Goal: Task Accomplishment & Management: Complete application form

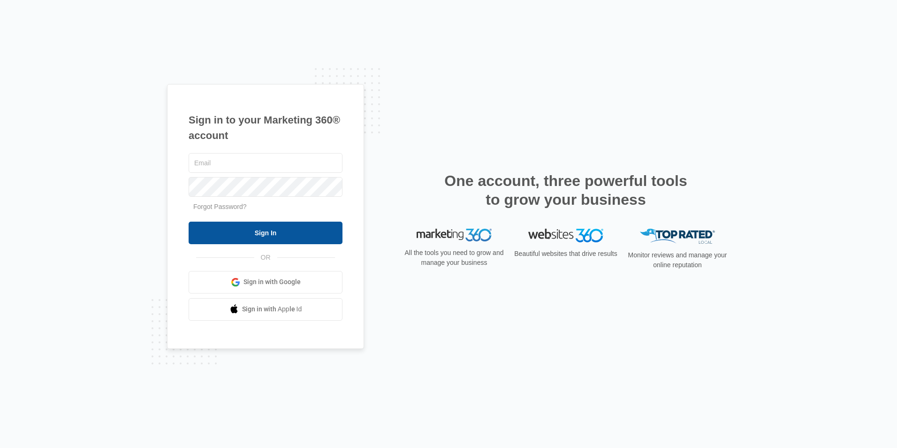
type input "[EMAIL_ADDRESS][DOMAIN_NAME]"
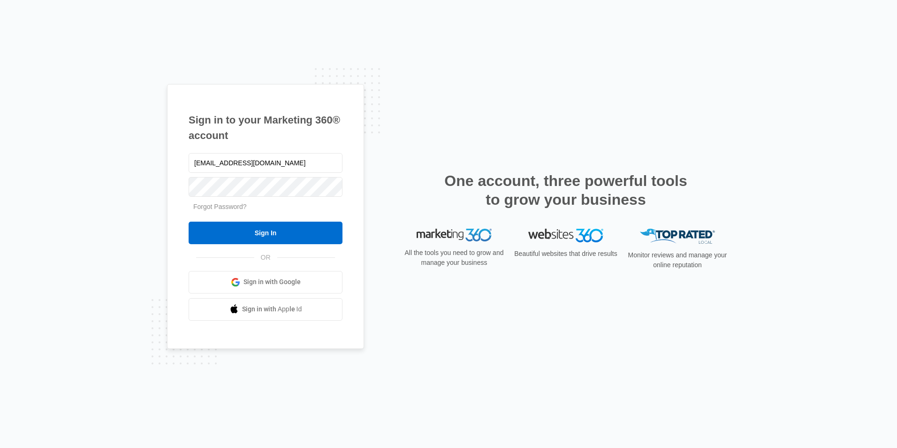
drag, startPoint x: 228, startPoint y: 224, endPoint x: 219, endPoint y: 211, distance: 15.6
click at [229, 221] on input "Sign In" at bounding box center [266, 232] width 154 height 23
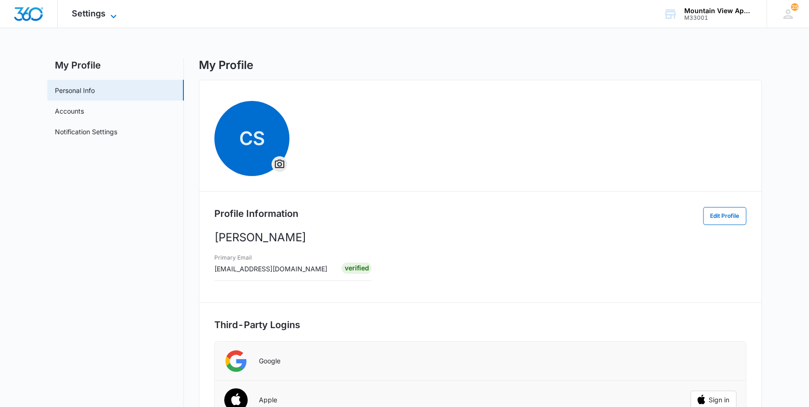
click at [91, 14] on span "Settings" at bounding box center [89, 13] width 34 height 10
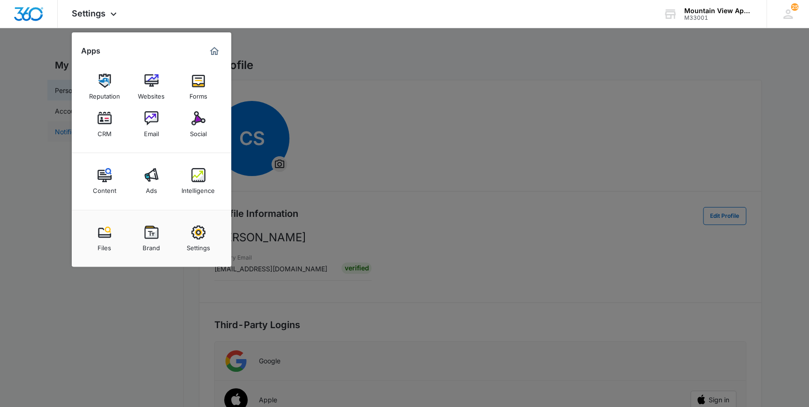
click at [103, 127] on div "CRM" at bounding box center [105, 131] width 14 height 12
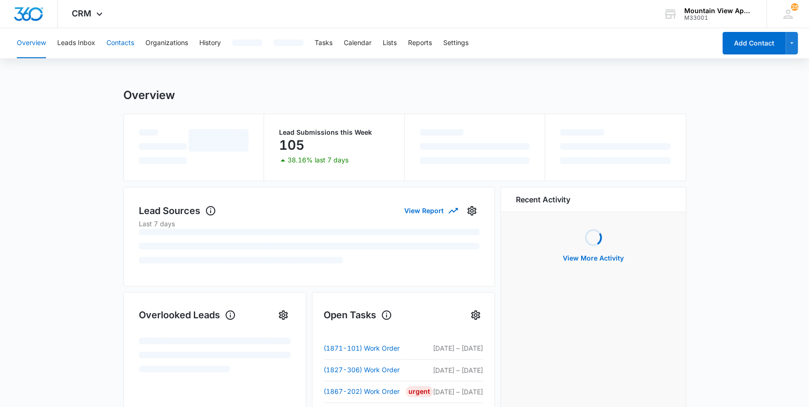
click at [119, 42] on button "Contacts" at bounding box center [121, 43] width 28 height 30
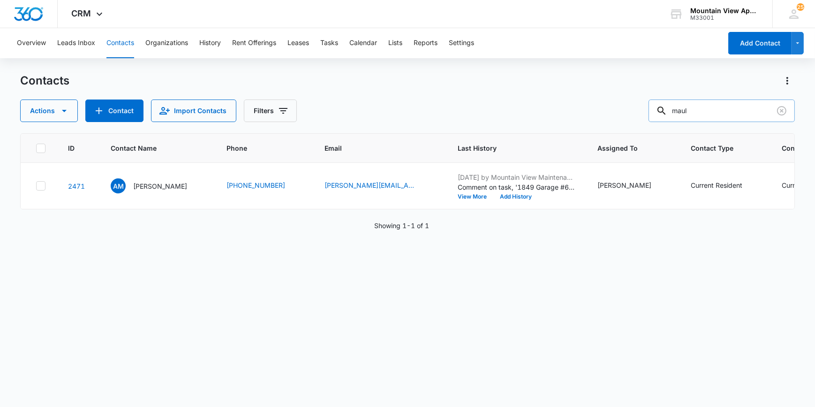
drag, startPoint x: 706, startPoint y: 112, endPoint x: 671, endPoint y: 115, distance: 35.9
click at [673, 118] on div "maul" at bounding box center [722, 110] width 146 height 23
type input "dodson"
click at [161, 186] on p "Tiffany Dodson" at bounding box center [160, 186] width 54 height 10
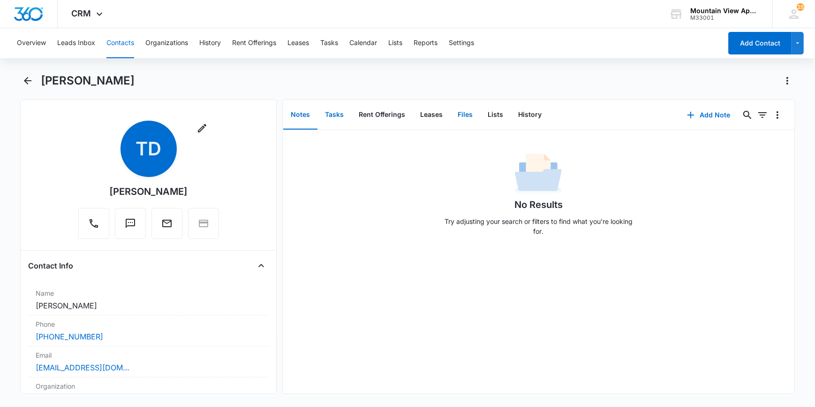
drag, startPoint x: 465, startPoint y: 115, endPoint x: 348, endPoint y: 121, distance: 117.9
click at [352, 144] on div "Notes Tasks Rent Offerings Leases Files Lists History Add Note 0 0 No Results T…" at bounding box center [538, 246] width 513 height 294
click at [332, 114] on button "Tasks" at bounding box center [335, 114] width 34 height 29
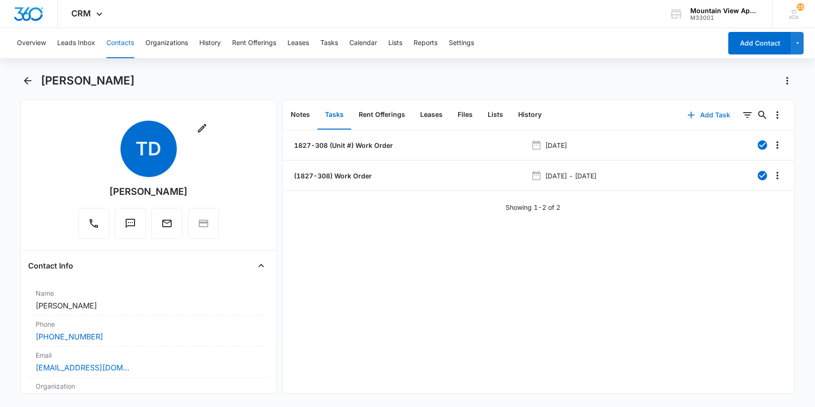
click at [712, 112] on button "Add Task" at bounding box center [709, 115] width 62 height 23
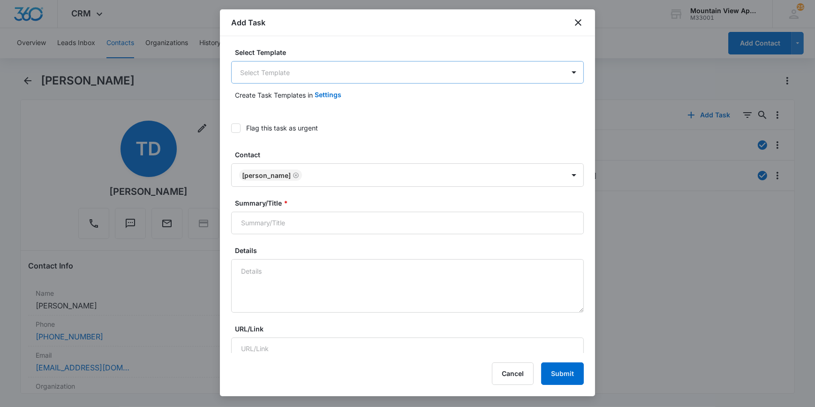
click at [264, 70] on body "CRM Apps Reputation Websites Forms CRM Email Social Content Ads Intelligence Fi…" at bounding box center [407, 203] width 815 height 407
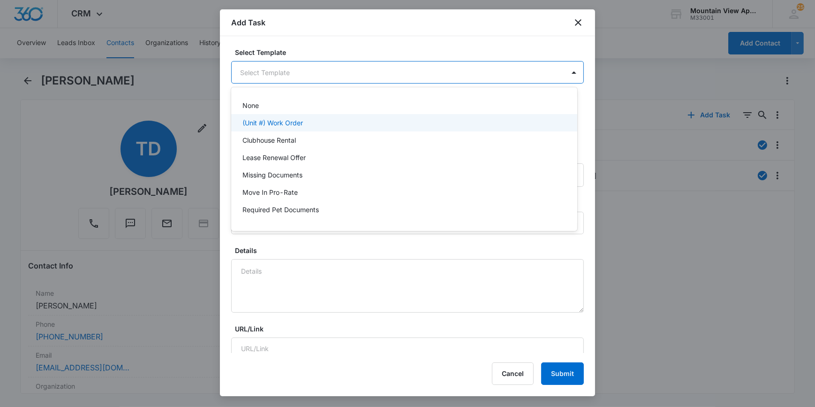
click at [272, 122] on p "(Unit #) Work Order" at bounding box center [273, 123] width 61 height 10
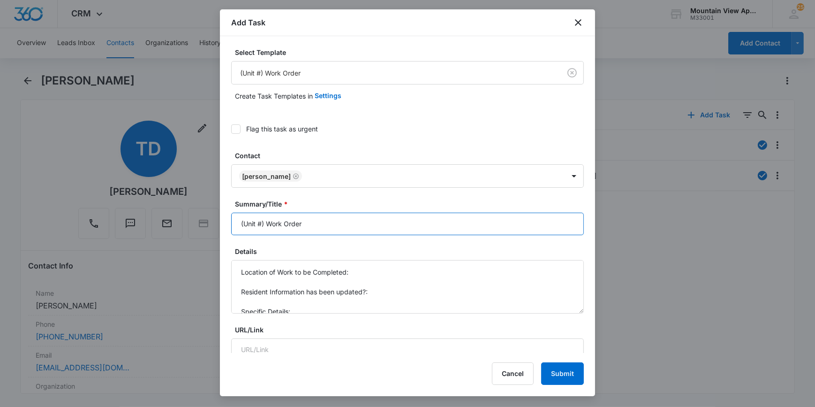
click at [249, 227] on input "(Unit #) Work Order" at bounding box center [407, 224] width 353 height 23
click at [260, 222] on input "(Unit #) Work Order" at bounding box center [407, 224] width 353 height 23
type input "(1827-308) Work Order"
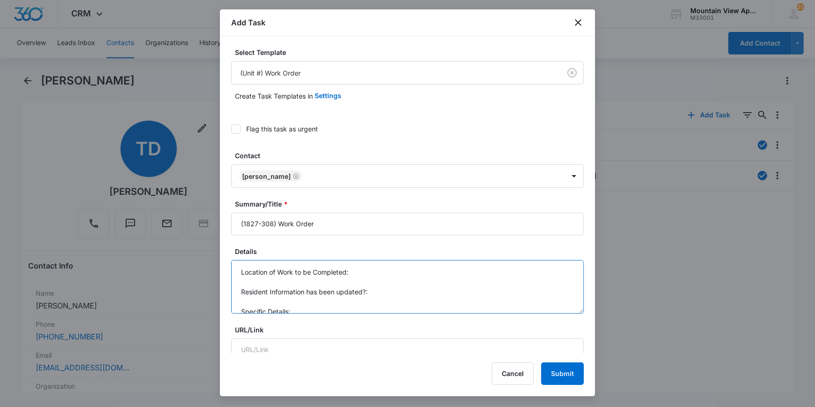
click at [361, 272] on textarea "Location of Work to be Completed: Resident Information has been updated?: Speci…" at bounding box center [407, 286] width 353 height 53
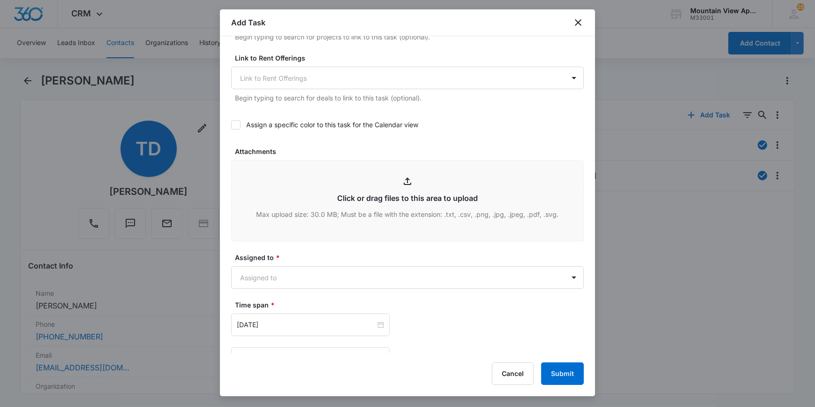
scroll to position [384, 0]
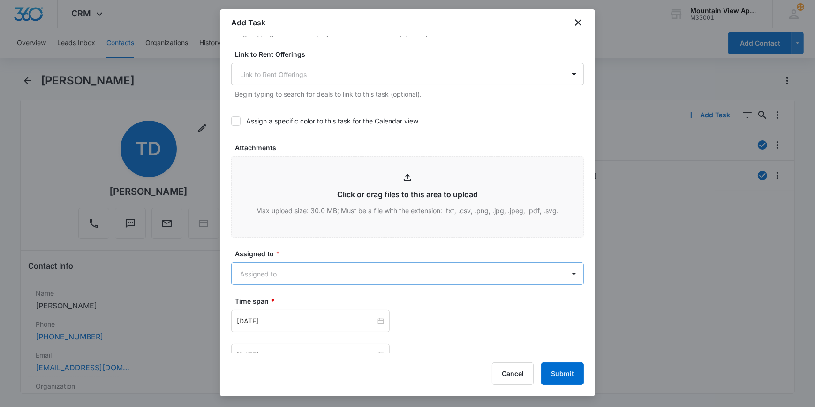
type textarea "Location of Work to be Completed: dryer not working Resident Information has be…"
click at [286, 276] on body "CRM Apps Reputation Websites Forms CRM Email Social Content Ads Intelligence Fi…" at bounding box center [407, 203] width 815 height 407
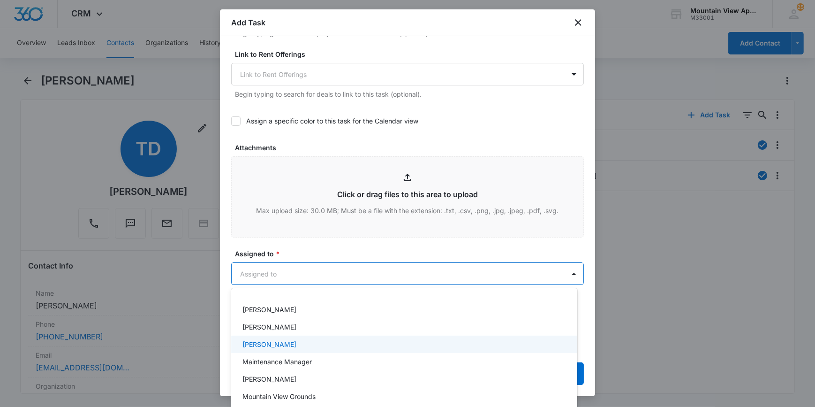
scroll to position [218, 0]
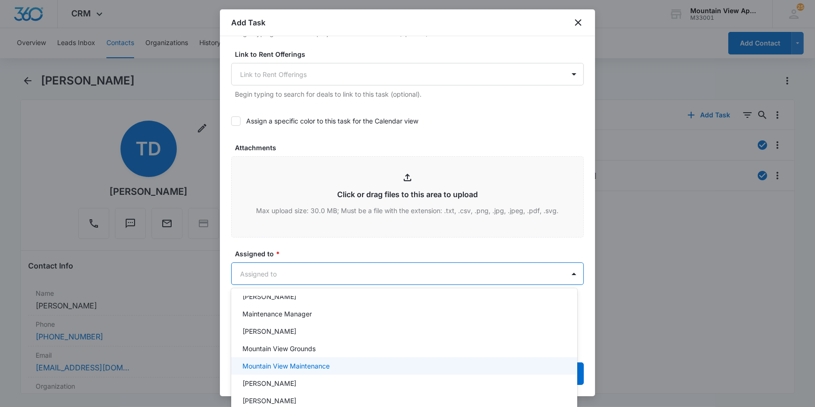
click at [305, 366] on p "Mountain View Maintenance" at bounding box center [286, 366] width 87 height 10
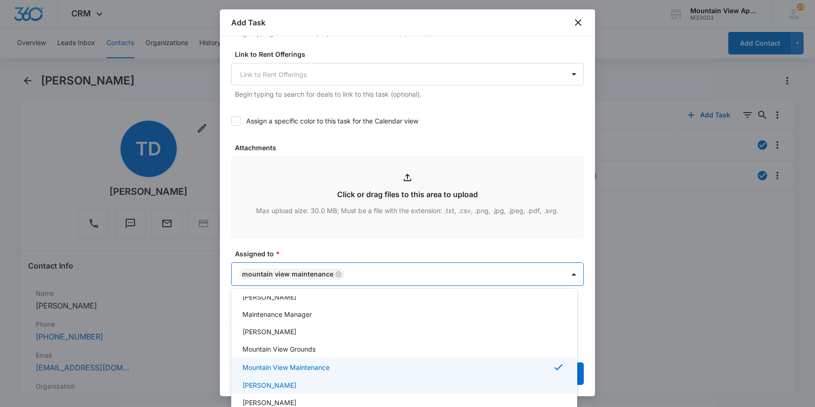
click at [224, 385] on div at bounding box center [407, 203] width 815 height 407
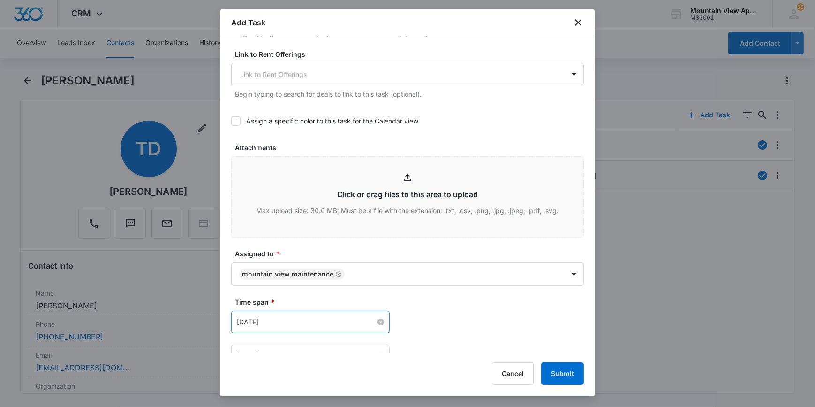
click at [251, 321] on input "May 16, 2023" at bounding box center [306, 322] width 139 height 10
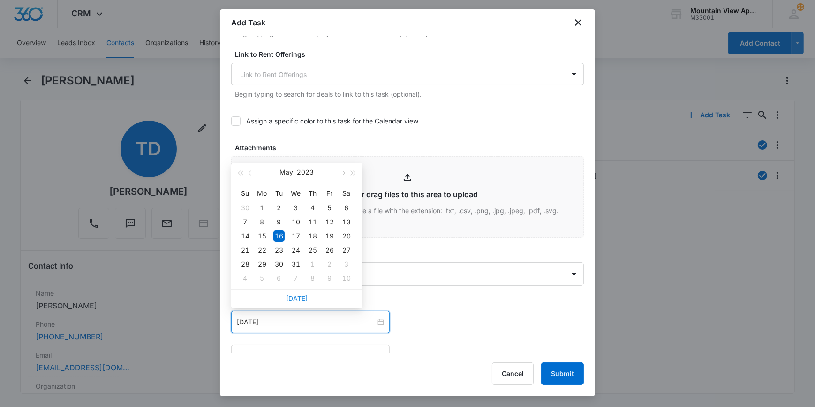
click at [303, 298] on link "Today" at bounding box center [297, 298] width 22 height 8
type input "Oct 13, 2025"
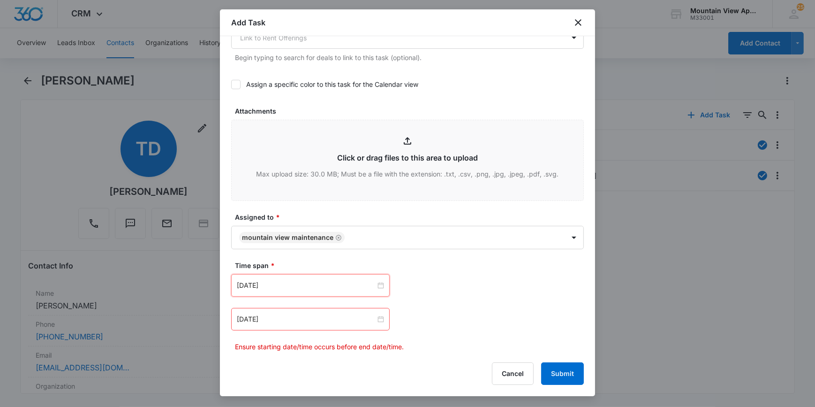
scroll to position [511, 0]
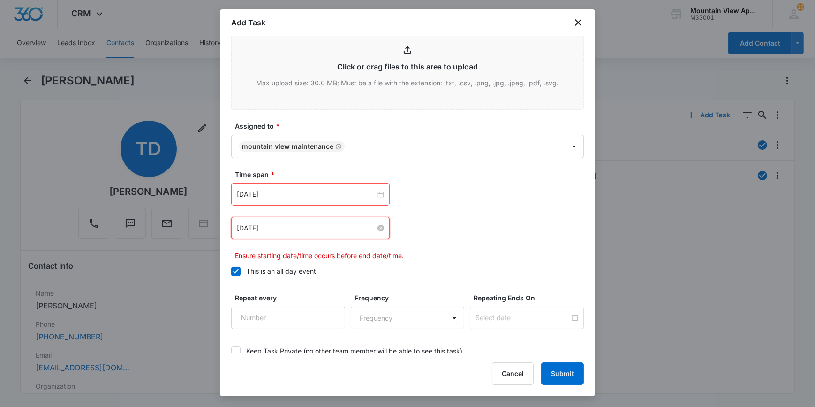
click at [283, 229] on input "May 16, 2023" at bounding box center [306, 228] width 139 height 10
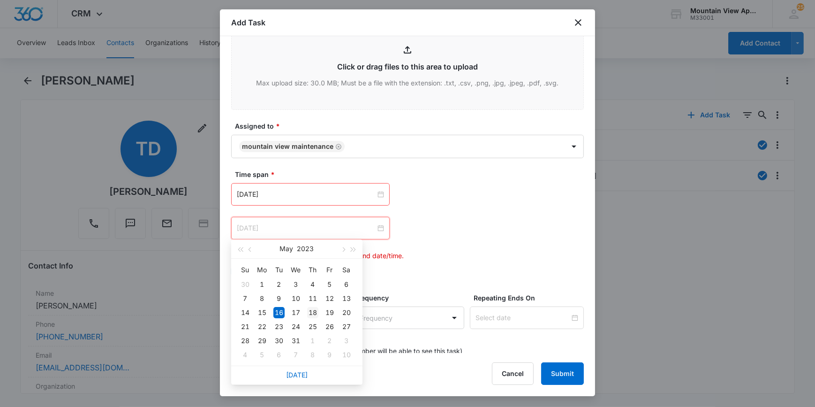
click at [315, 312] on div "18" at bounding box center [312, 312] width 11 height 11
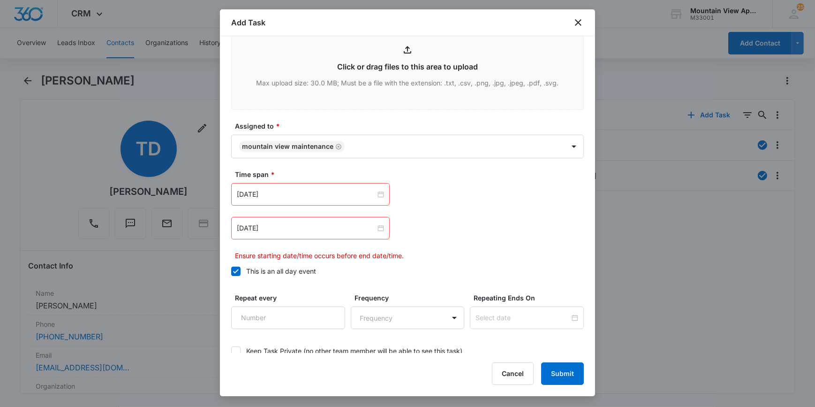
click at [442, 232] on div "May 18, 2023 May 2023 Su Mo Tu We Th Fr Sa 30 1 2 3 4 5 6 7 8 9 10 11 12 13 14 …" at bounding box center [407, 228] width 353 height 23
click at [298, 226] on input "May 18, 2023" at bounding box center [306, 228] width 139 height 10
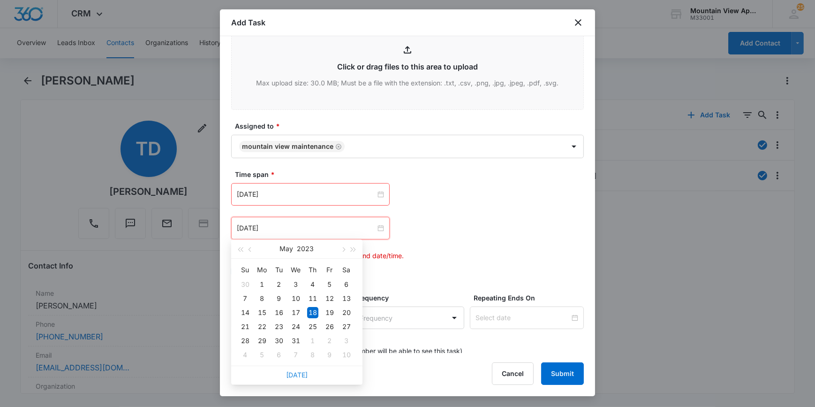
click at [306, 372] on link "Today" at bounding box center [297, 375] width 22 height 8
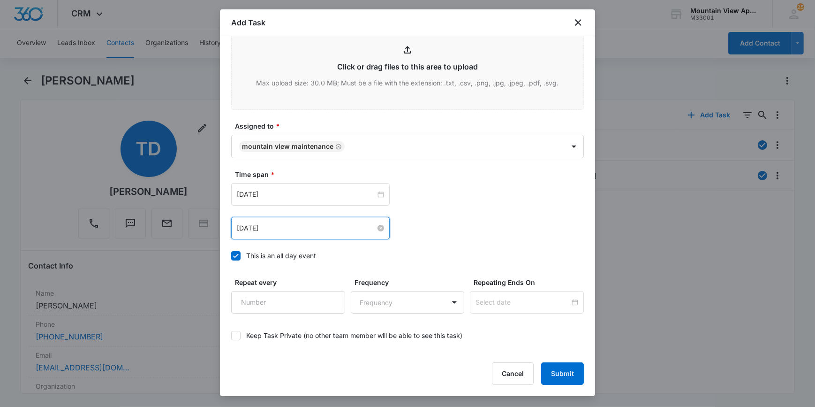
click at [287, 224] on input "Oct 13, 2025" at bounding box center [306, 228] width 139 height 10
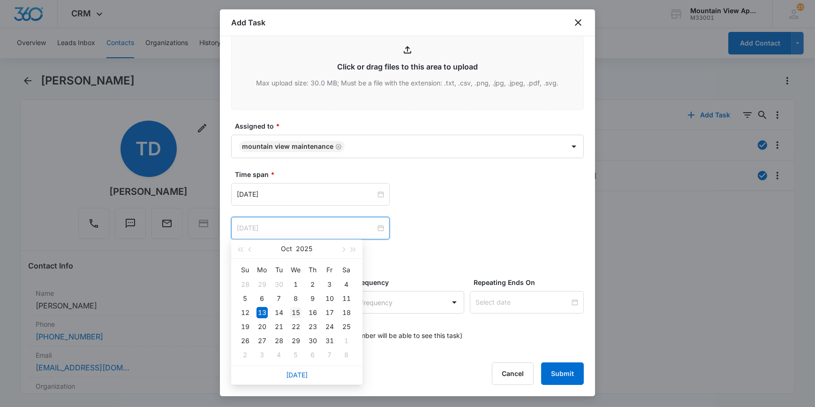
type input "Oct 15, 2025"
click at [298, 313] on div "15" at bounding box center [295, 312] width 11 height 11
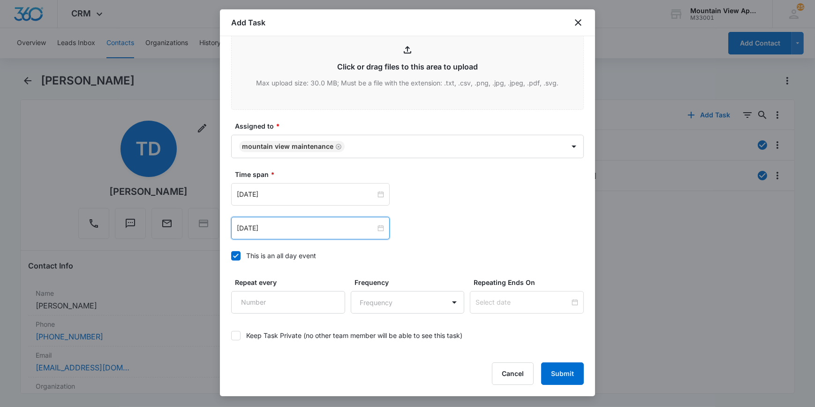
scroll to position [551, 0]
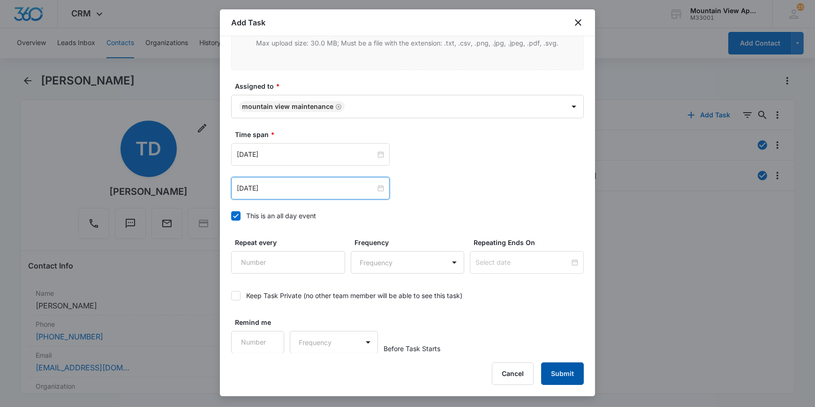
click at [563, 370] on button "Submit" at bounding box center [562, 373] width 43 height 23
